Goal: Transaction & Acquisition: Purchase product/service

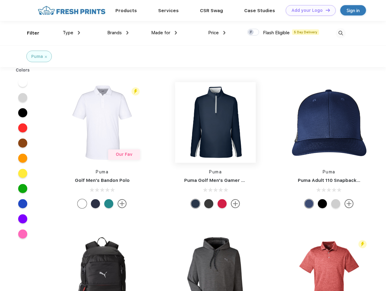
scroll to position [0, 0]
click at [308, 10] on link "Add your Logo Design Tool" at bounding box center [311, 10] width 50 height 11
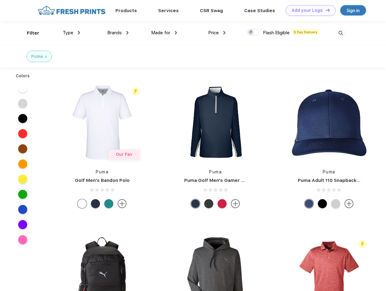
click at [0, 0] on div "Design Tool" at bounding box center [0, 0] width 0 height 0
click at [325, 10] on link "Add your Logo Design Tool" at bounding box center [311, 10] width 50 height 11
click at [29, 33] on div "Filter" at bounding box center [33, 33] width 12 height 7
click at [71, 33] on span "Type" at bounding box center [68, 32] width 11 height 5
click at [118, 33] on span "Brands" at bounding box center [114, 32] width 15 height 5
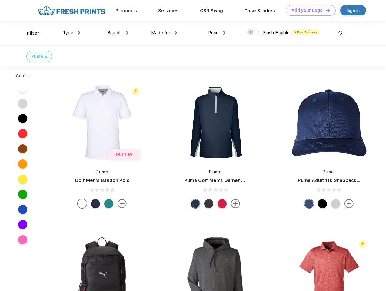
click at [164, 33] on span "Made for" at bounding box center [160, 32] width 19 height 5
click at [217, 33] on span "Price" at bounding box center [213, 32] width 11 height 5
click at [253, 32] on div at bounding box center [253, 32] width 12 height 7
click at [251, 32] on input "checkbox" at bounding box center [249, 30] width 4 height 4
click at [340, 33] on img at bounding box center [341, 33] width 10 height 10
